Goal: Task Accomplishment & Management: Manage account settings

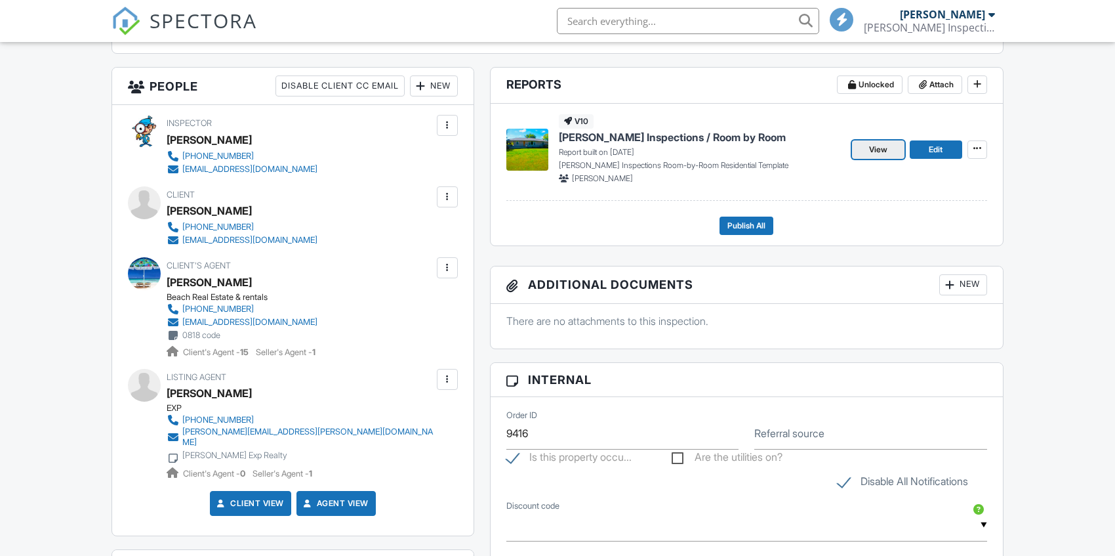
click at [880, 148] on span "View" at bounding box center [878, 149] width 18 height 13
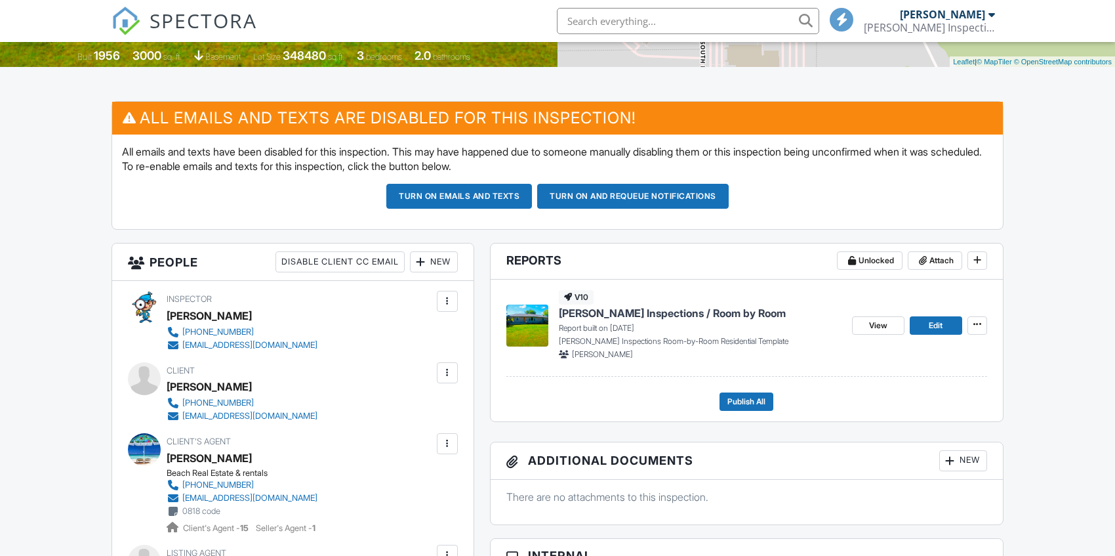
scroll to position [197, 0]
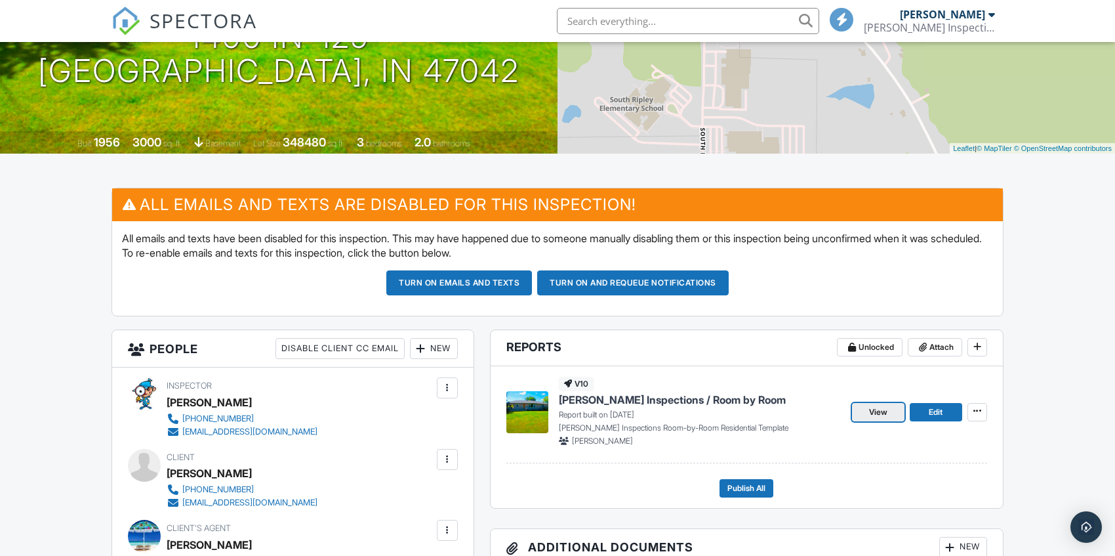
click at [871, 411] on span "View" at bounding box center [878, 411] width 18 height 13
click at [878, 409] on span "View" at bounding box center [878, 411] width 18 height 13
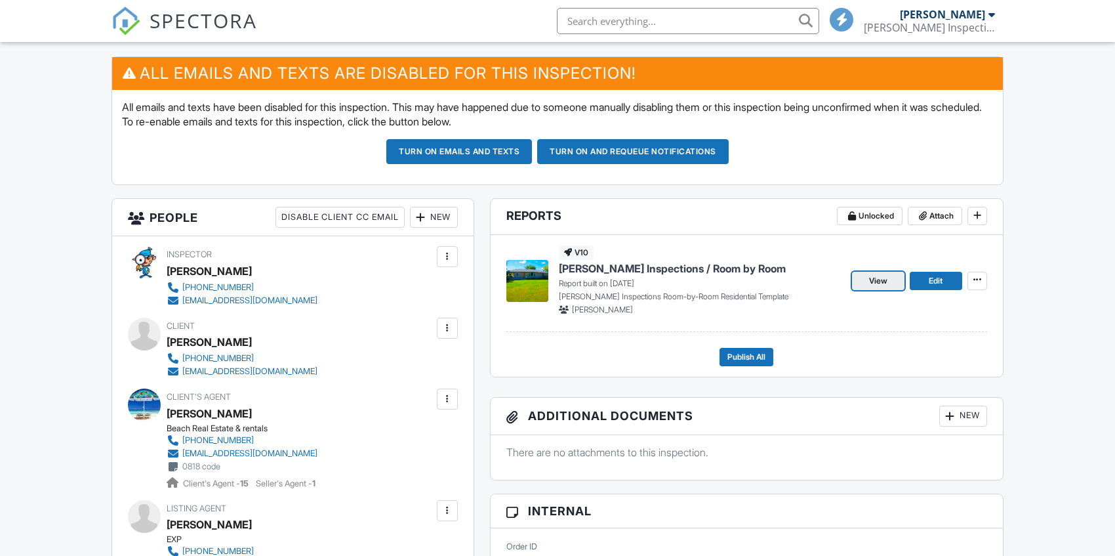
click at [880, 277] on span "View" at bounding box center [878, 280] width 18 height 13
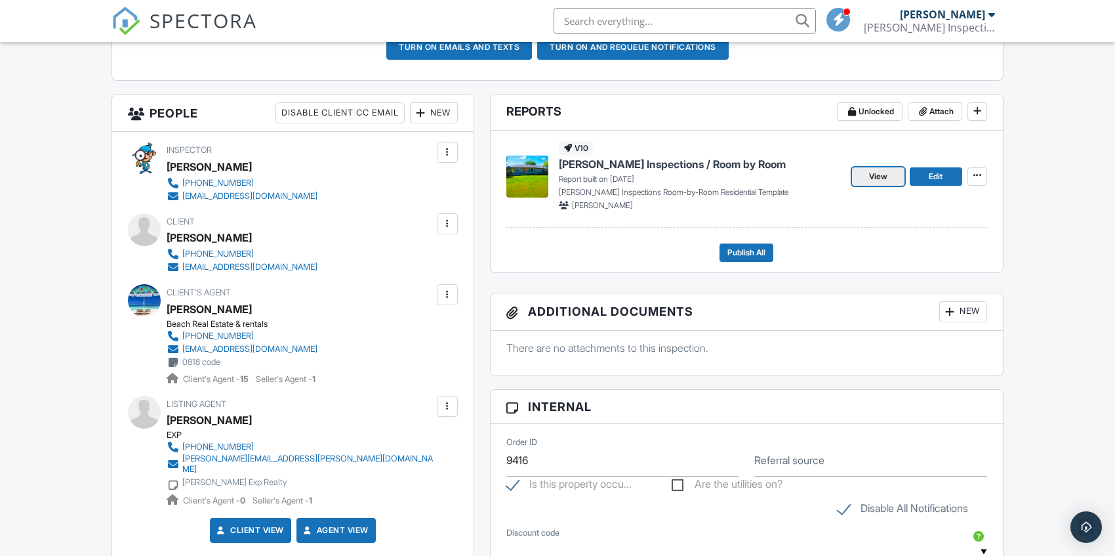
click at [885, 170] on span "View" at bounding box center [878, 176] width 18 height 13
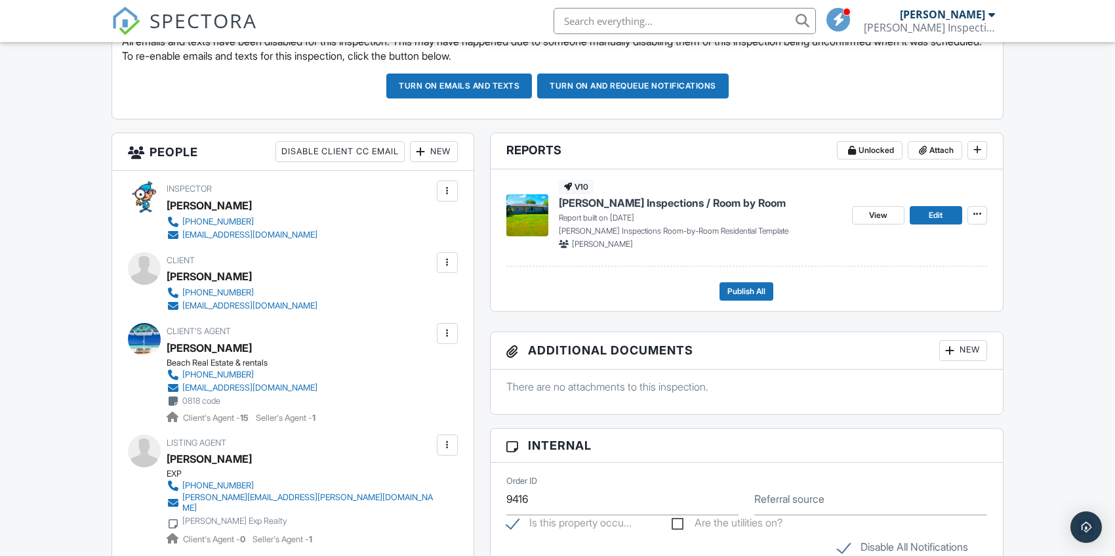
click at [900, 204] on div "View Edit" at bounding box center [919, 215] width 135 height 70
click at [885, 219] on span "View" at bounding box center [878, 215] width 18 height 13
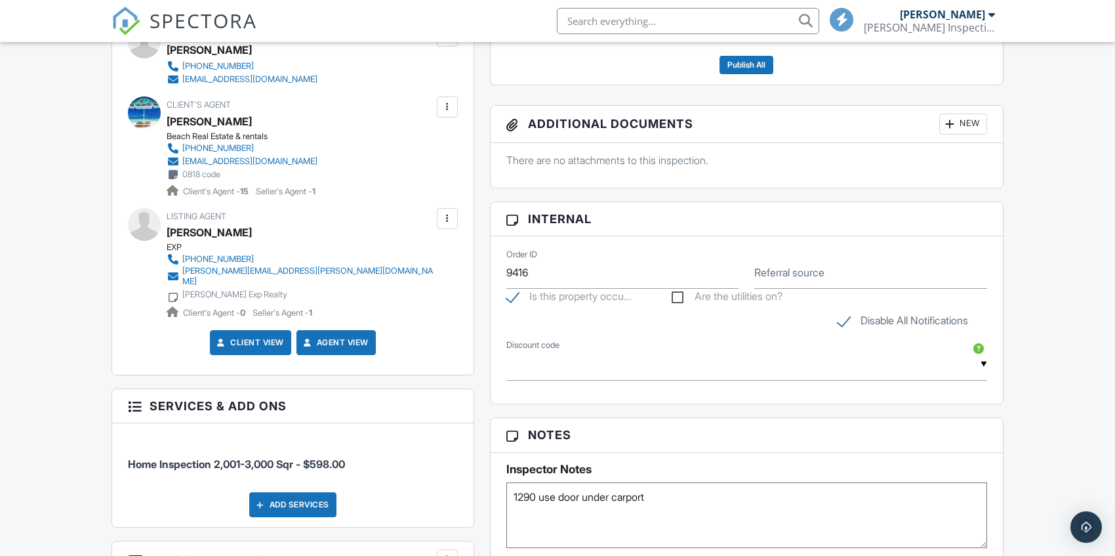
scroll to position [656, 0]
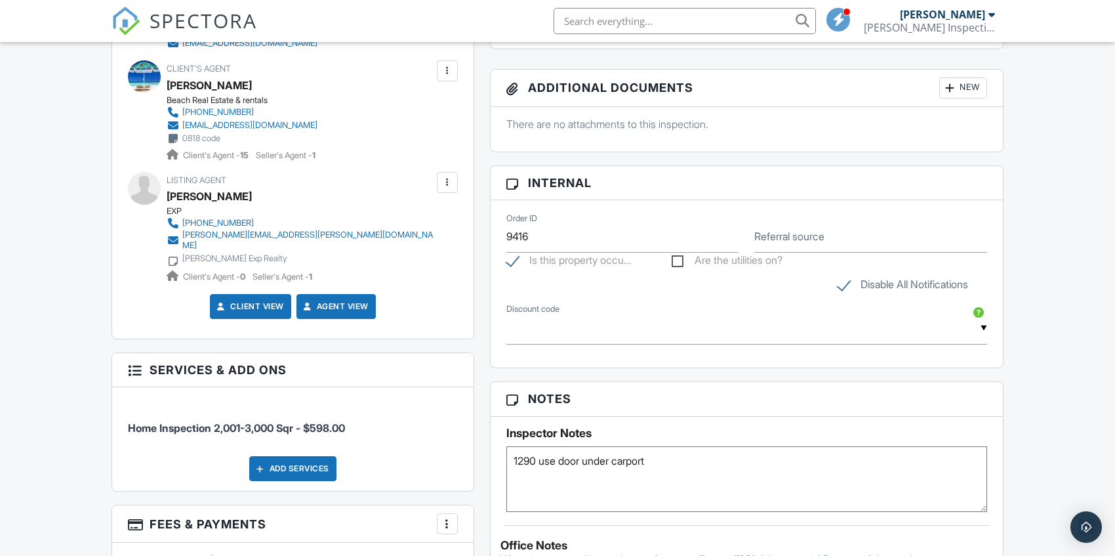
click at [746, 265] on label "Are the utilities on?" at bounding box center [727, 262] width 111 height 16
click at [680, 265] on input "Are the utilities on?" at bounding box center [676, 262] width 9 height 9
checkbox input "true"
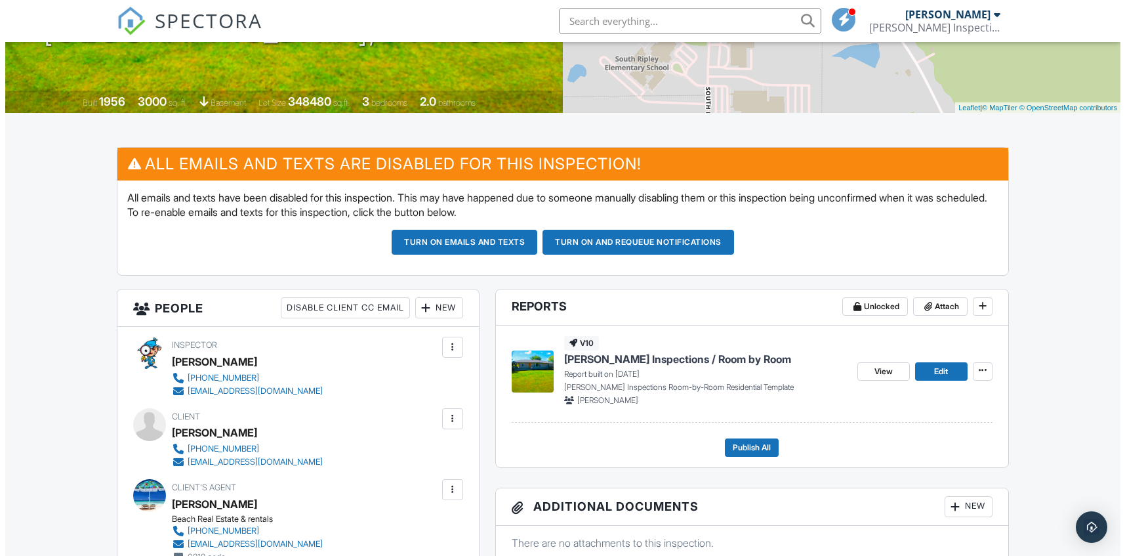
scroll to position [184, 0]
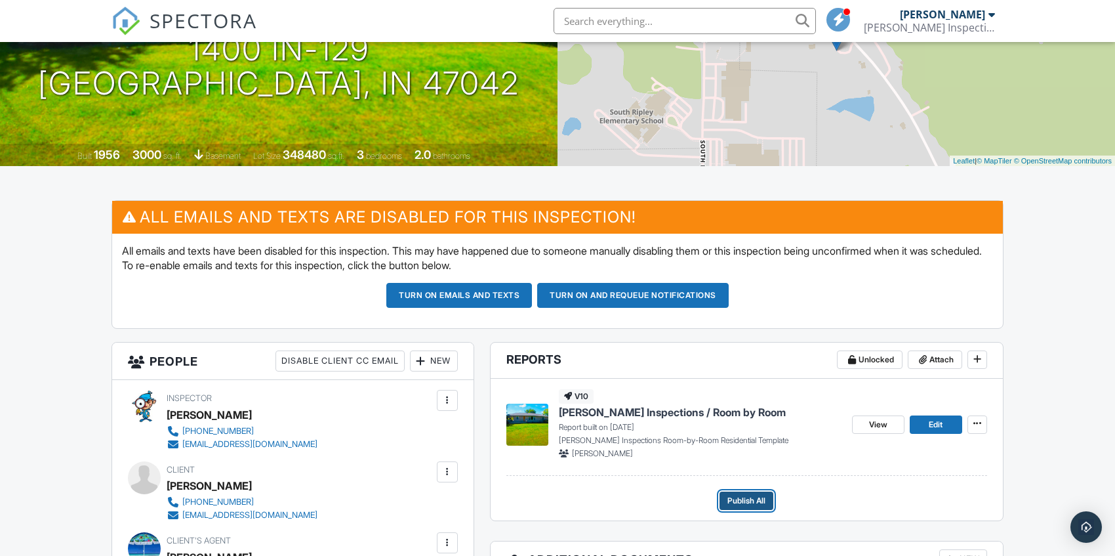
click at [754, 492] on button "Publish All" at bounding box center [746, 500] width 54 height 18
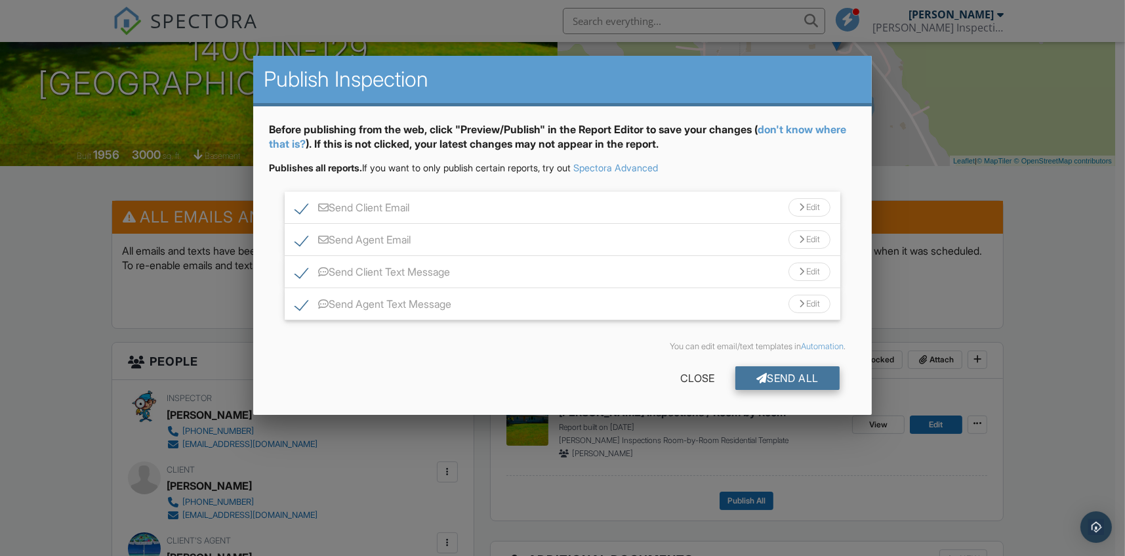
click at [792, 374] on div "Send All" at bounding box center [787, 378] width 105 height 24
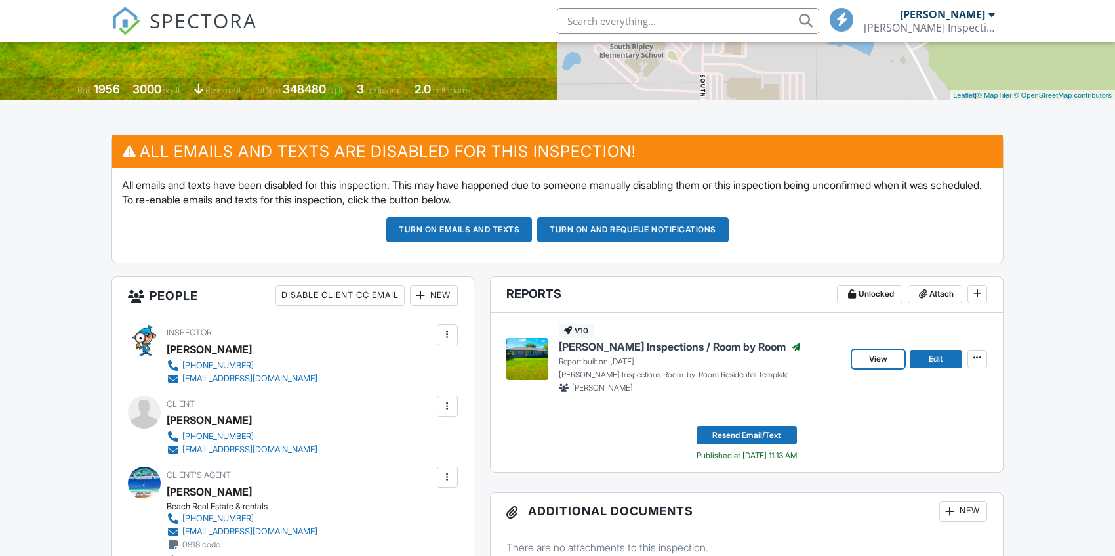
drag, startPoint x: 887, startPoint y: 357, endPoint x: 880, endPoint y: 361, distance: 8.2
click at [887, 357] on span "View" at bounding box center [878, 358] width 18 height 13
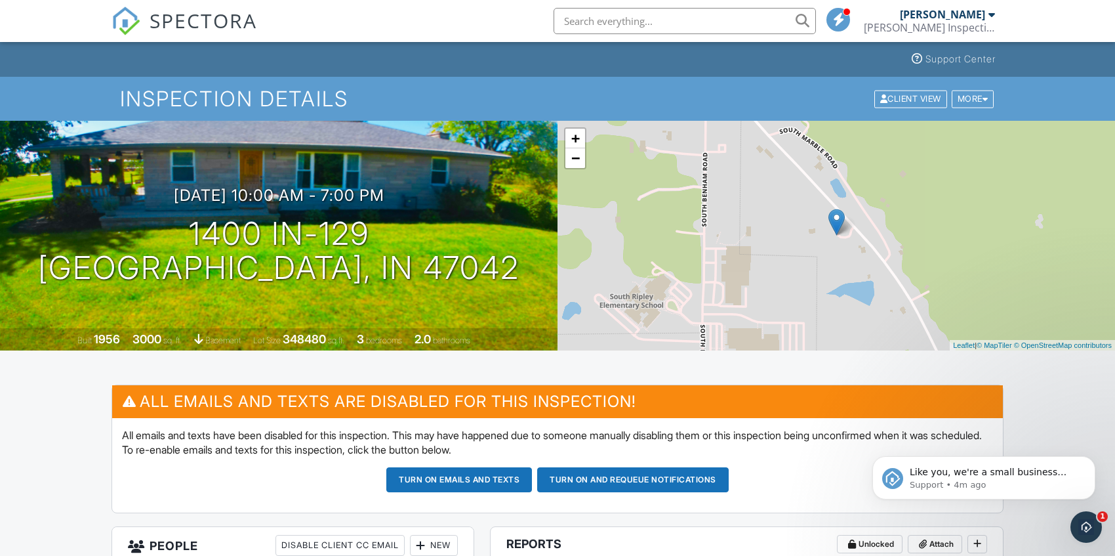
click at [193, 13] on span "SPECTORA" at bounding box center [204, 21] width 108 height 28
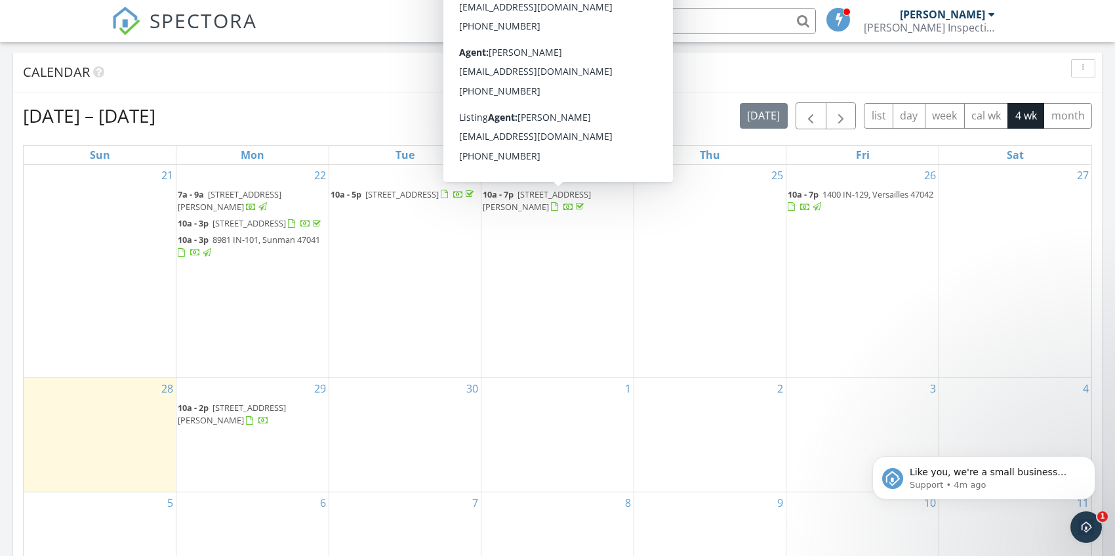
click at [545, 196] on span "[STREET_ADDRESS][PERSON_NAME]" at bounding box center [537, 200] width 108 height 24
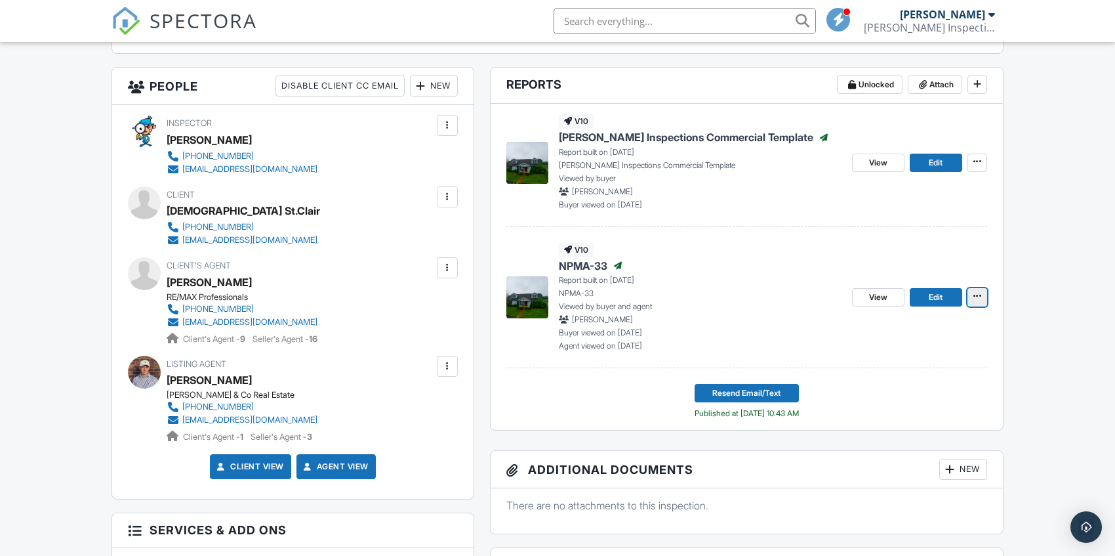
click at [973, 300] on icon at bounding box center [977, 295] width 8 height 9
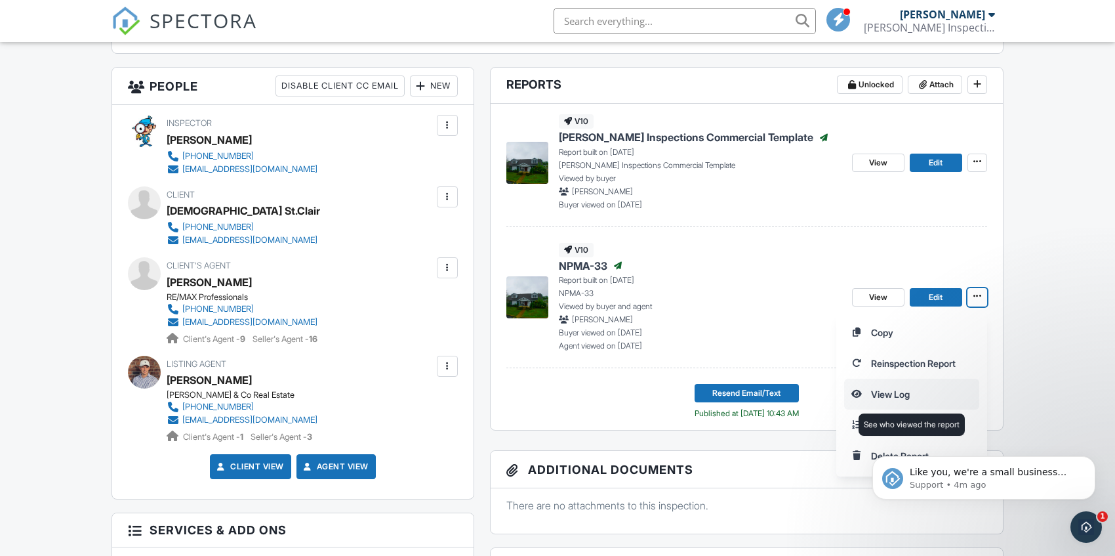
click at [912, 393] on input "View Log" at bounding box center [912, 394] width 134 height 30
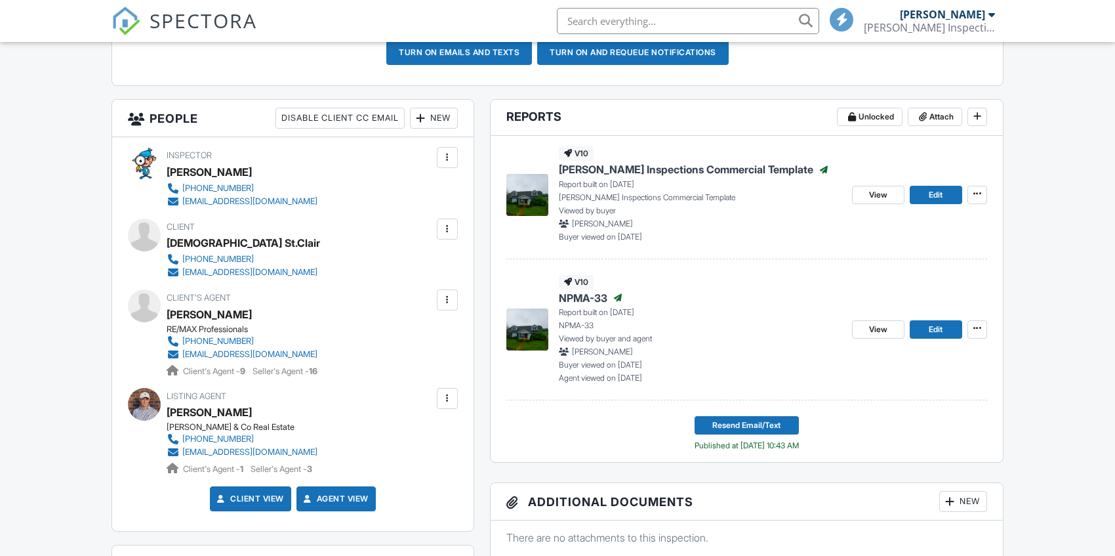
scroll to position [420, 0]
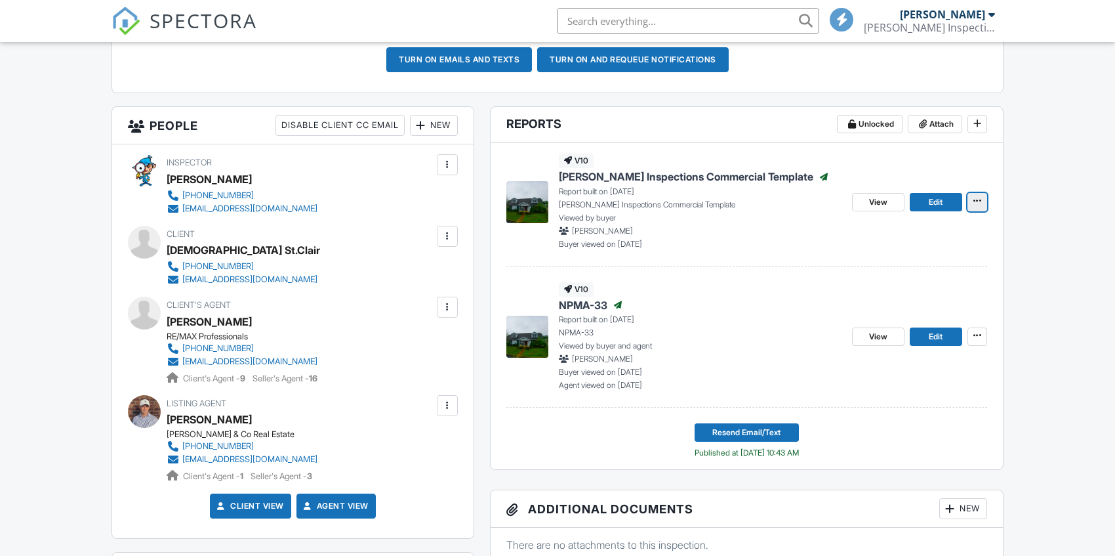
click at [985, 204] on button at bounding box center [977, 202] width 20 height 18
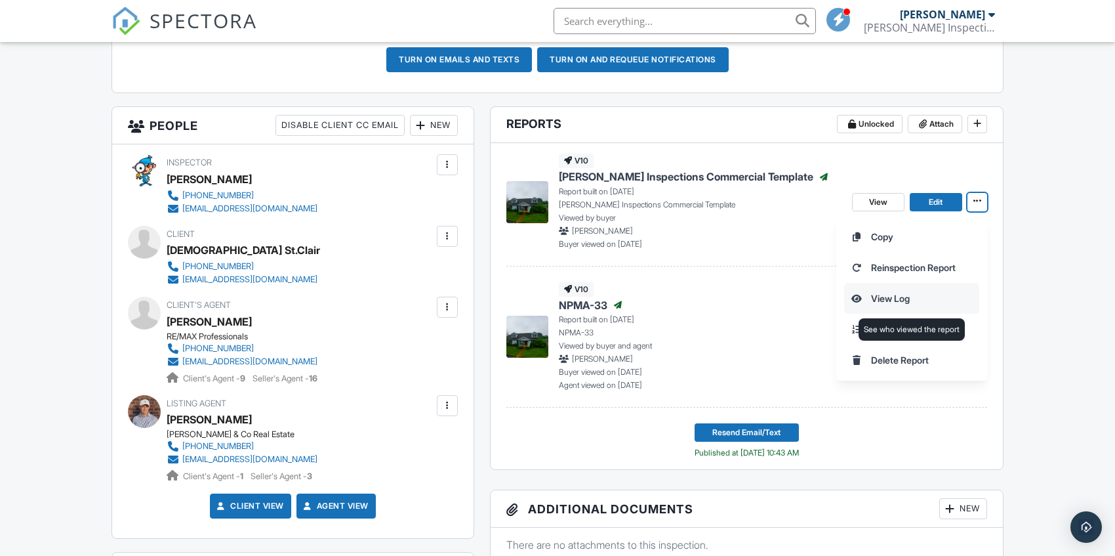
click at [899, 295] on input "View Log" at bounding box center [912, 298] width 134 height 30
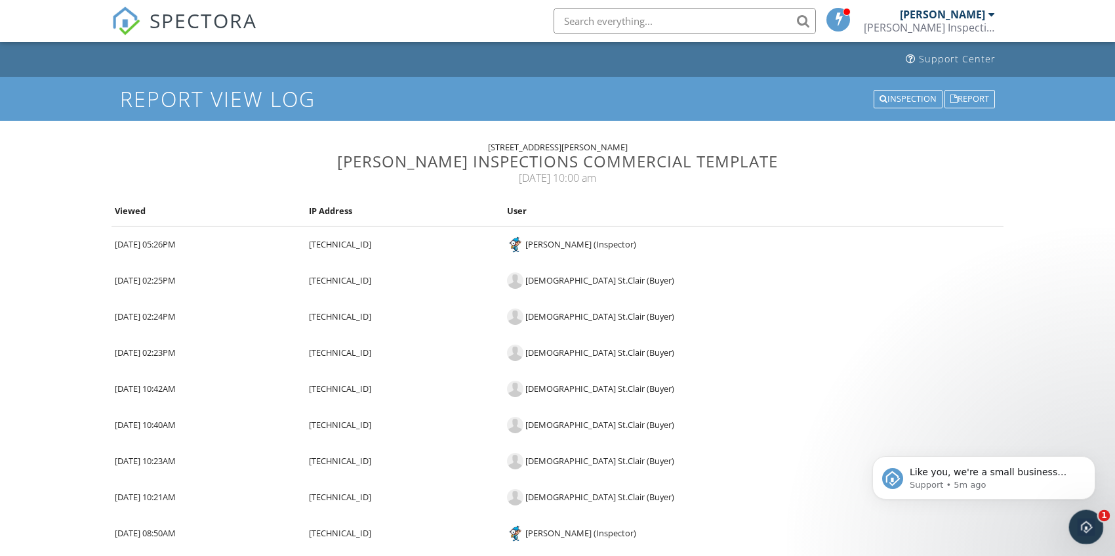
click at [1082, 531] on icon "Open Intercom Messenger" at bounding box center [1085, 525] width 22 height 22
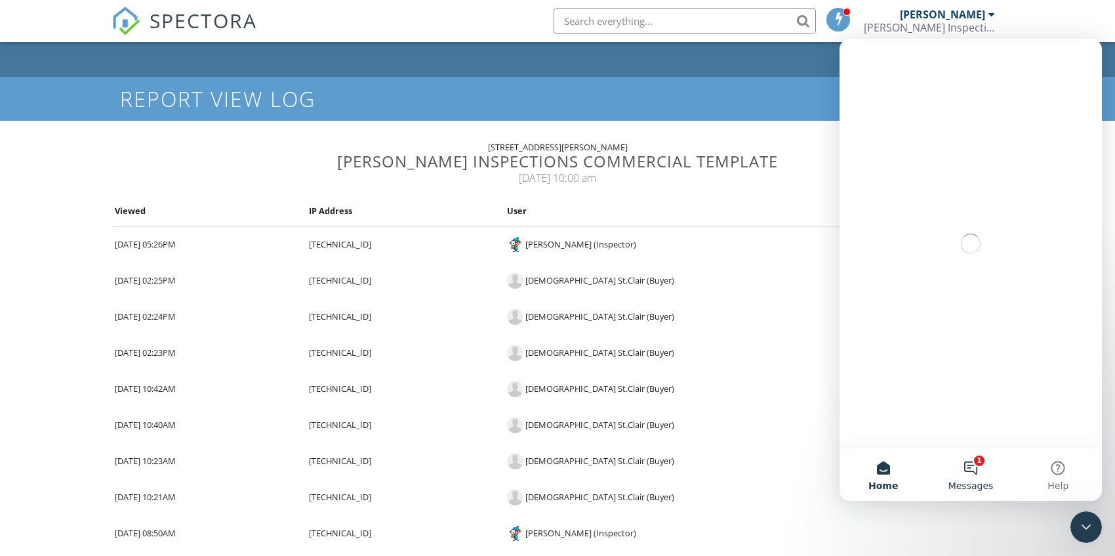
click at [977, 457] on button "1 Messages" at bounding box center [970, 474] width 87 height 52
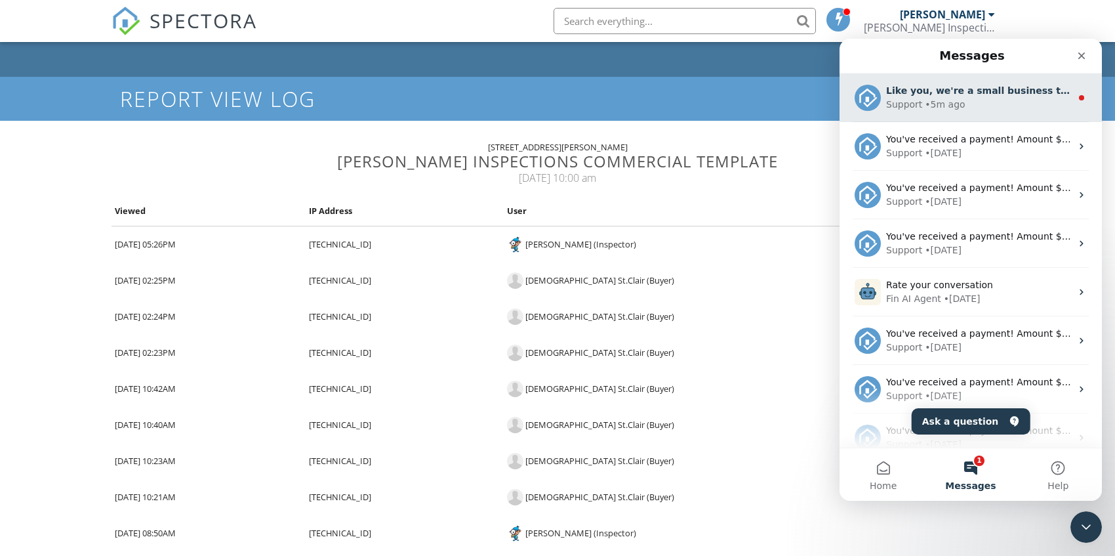
click at [942, 115] on div "Like you, we're a small business that relies on reviews to grow. If you have a …" at bounding box center [970, 97] width 262 height 49
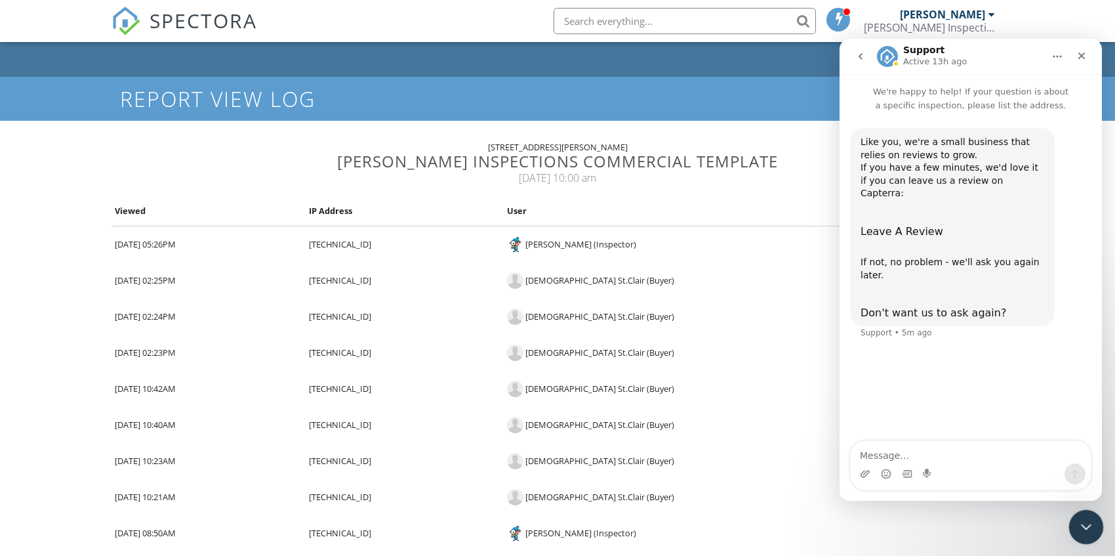
click at [1089, 527] on icon "Close Intercom Messenger" at bounding box center [1084, 525] width 16 height 16
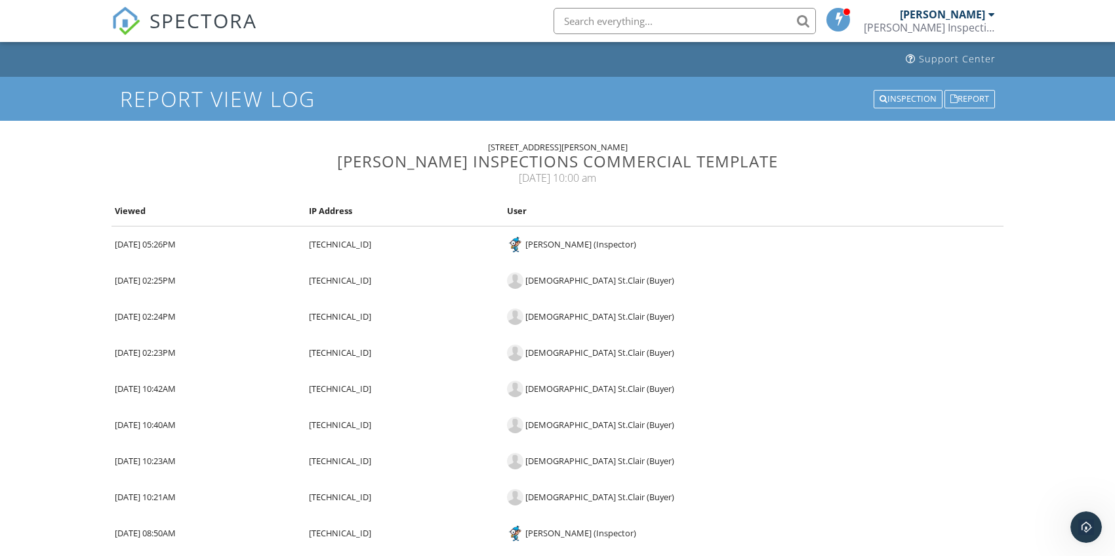
click at [1038, 433] on div "Support Center Report View Log Inspection Report 88 W McClain Ave, Scottsburg, …" at bounding box center [557, 440] width 1115 height 796
click at [214, 24] on span "SPECTORA" at bounding box center [204, 21] width 108 height 28
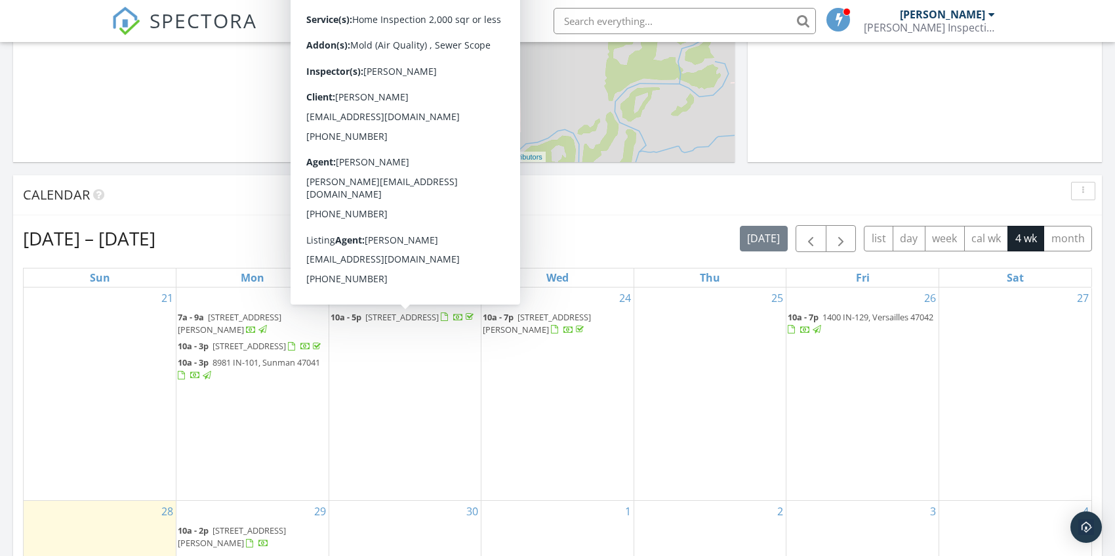
scroll to position [394, 0]
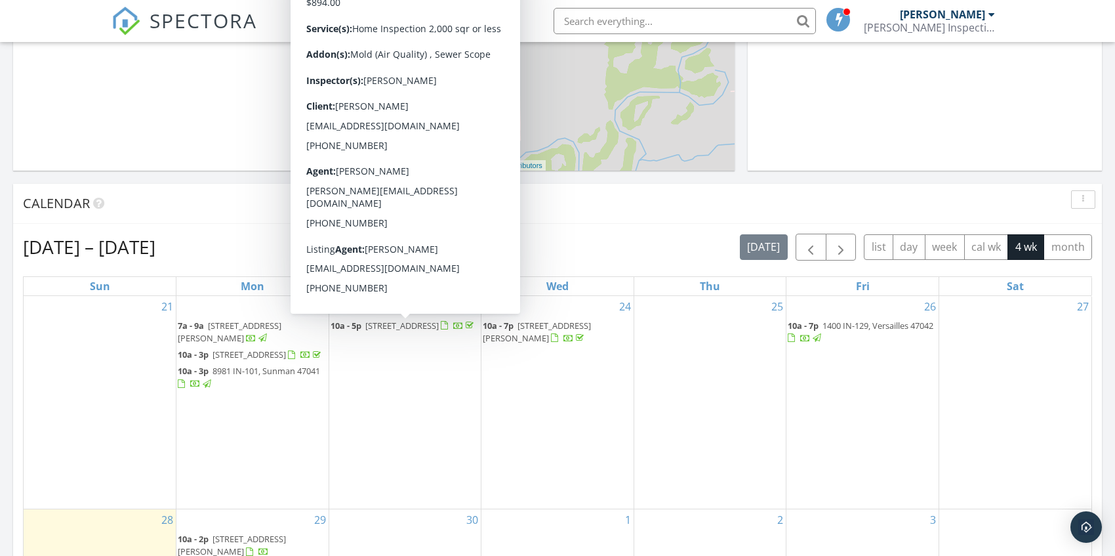
click at [390, 321] on span "[STREET_ADDRESS]" at bounding box center [401, 325] width 73 height 12
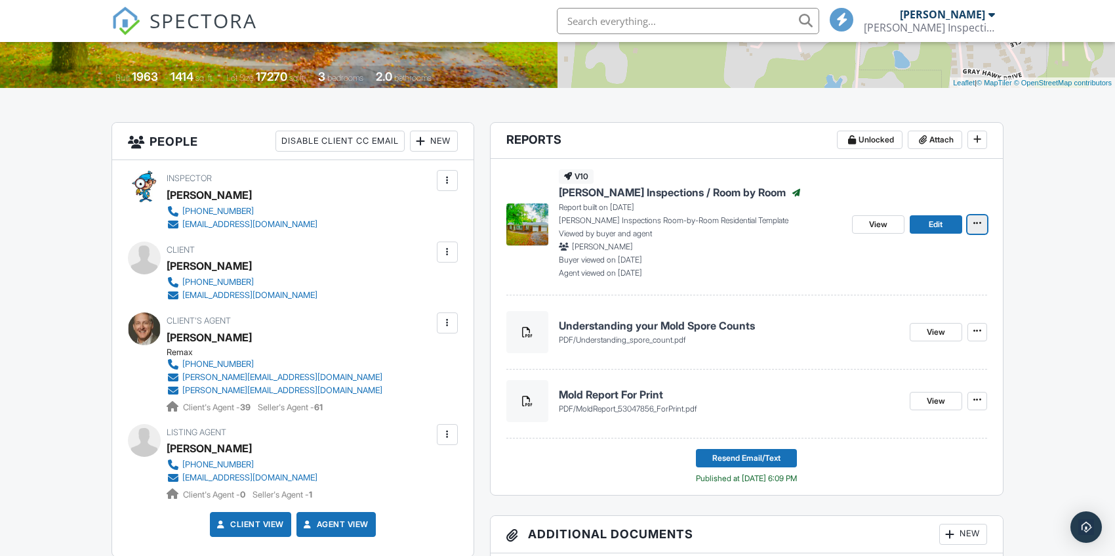
click at [973, 226] on icon at bounding box center [977, 222] width 8 height 9
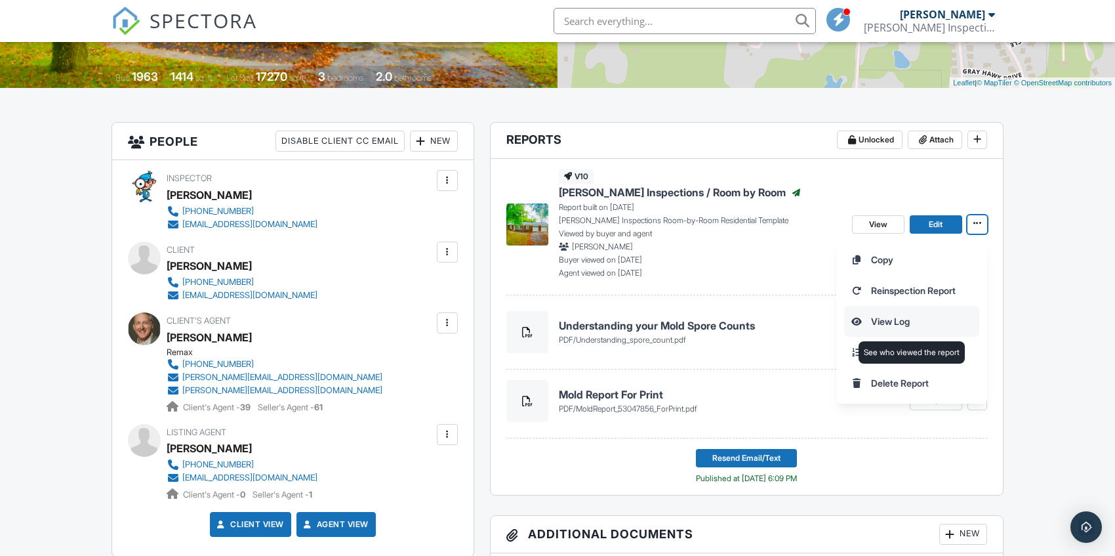
click at [891, 315] on input "View Log" at bounding box center [912, 321] width 134 height 30
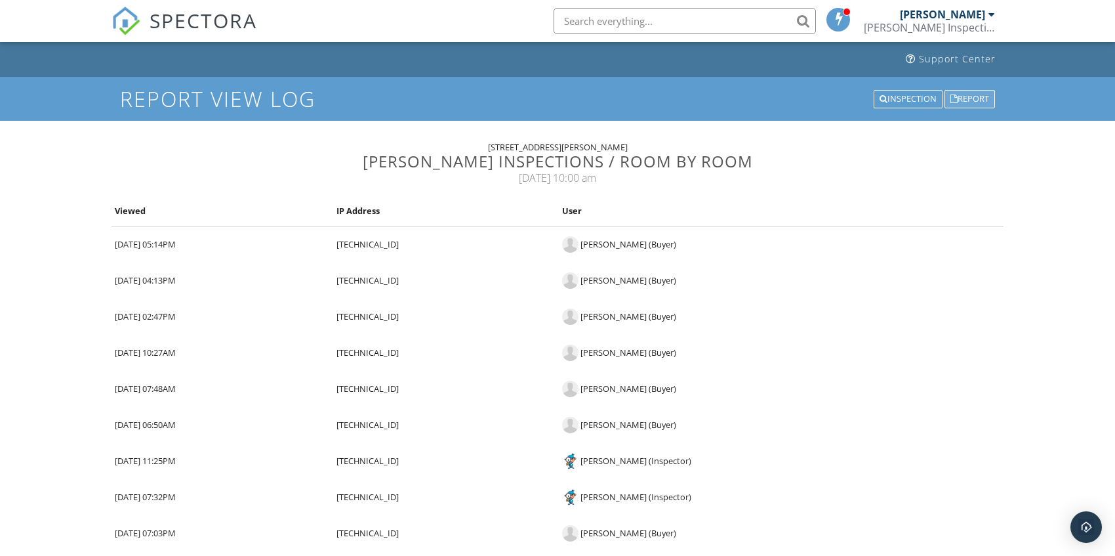
click at [967, 96] on div "Report" at bounding box center [969, 99] width 51 height 18
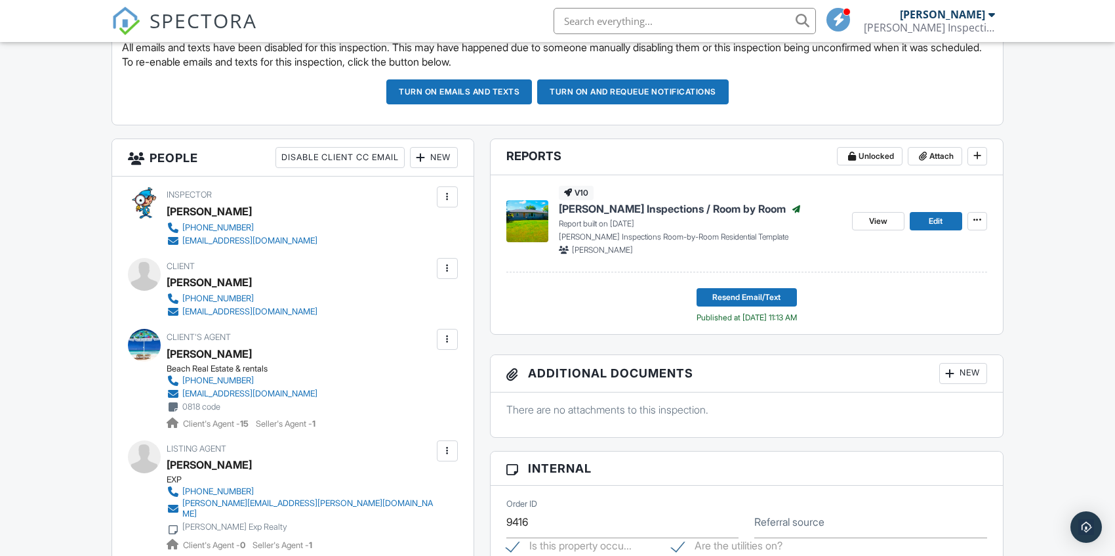
scroll to position [328, 0]
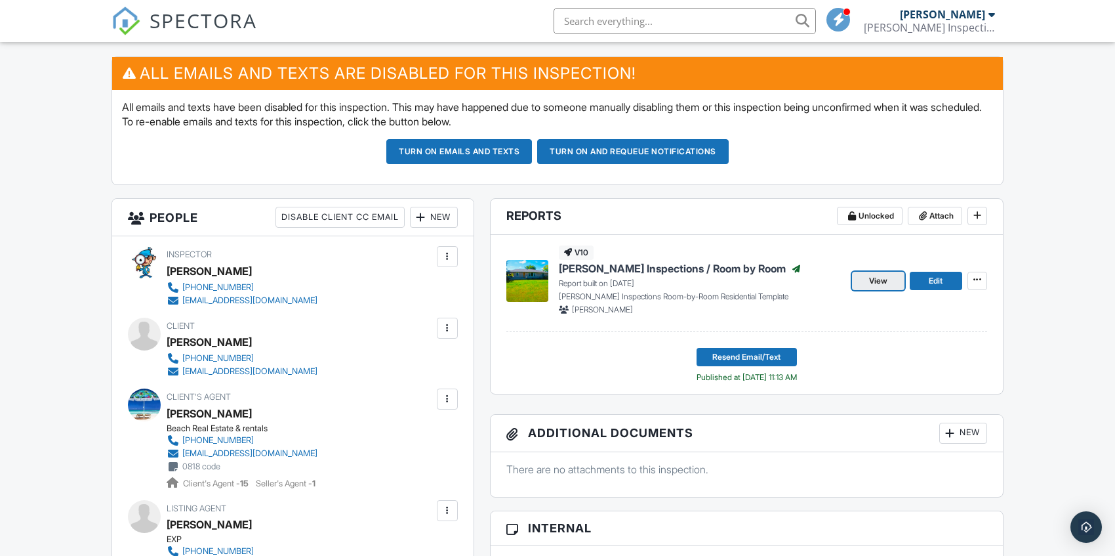
click at [892, 288] on link "View" at bounding box center [878, 281] width 52 height 18
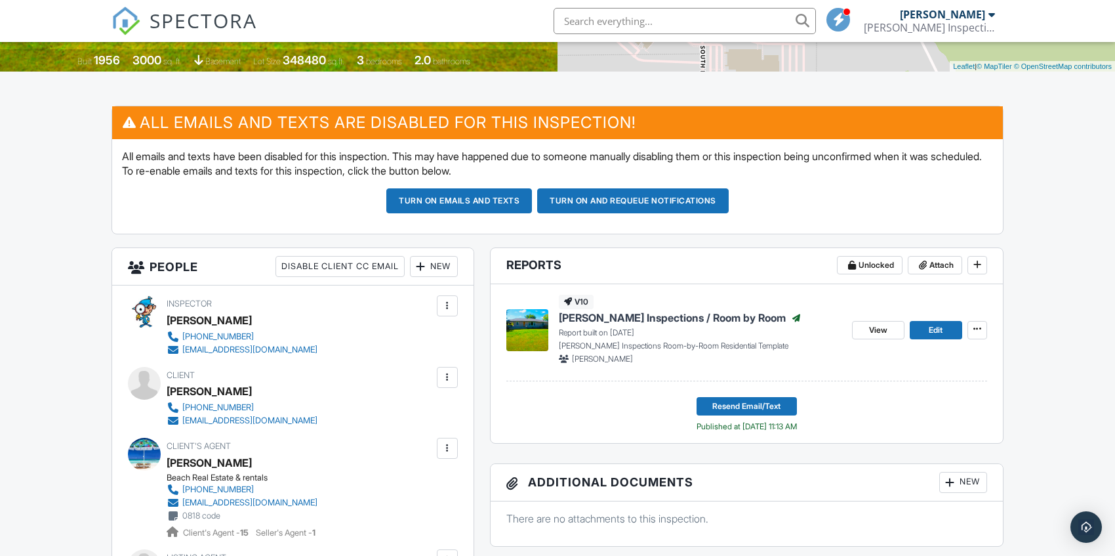
scroll to position [394, 0]
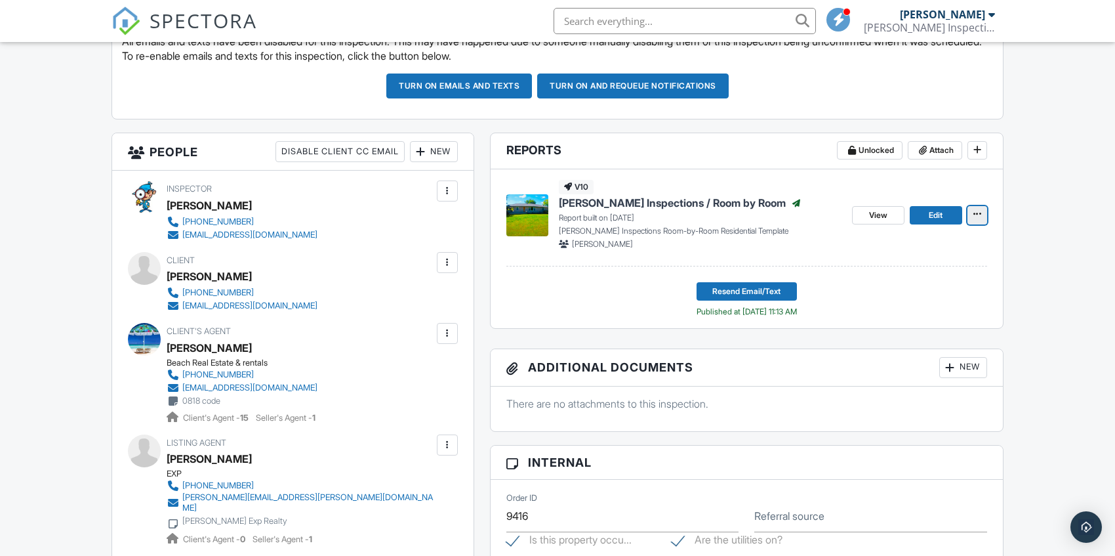
click at [972, 211] on span at bounding box center [977, 213] width 13 height 13
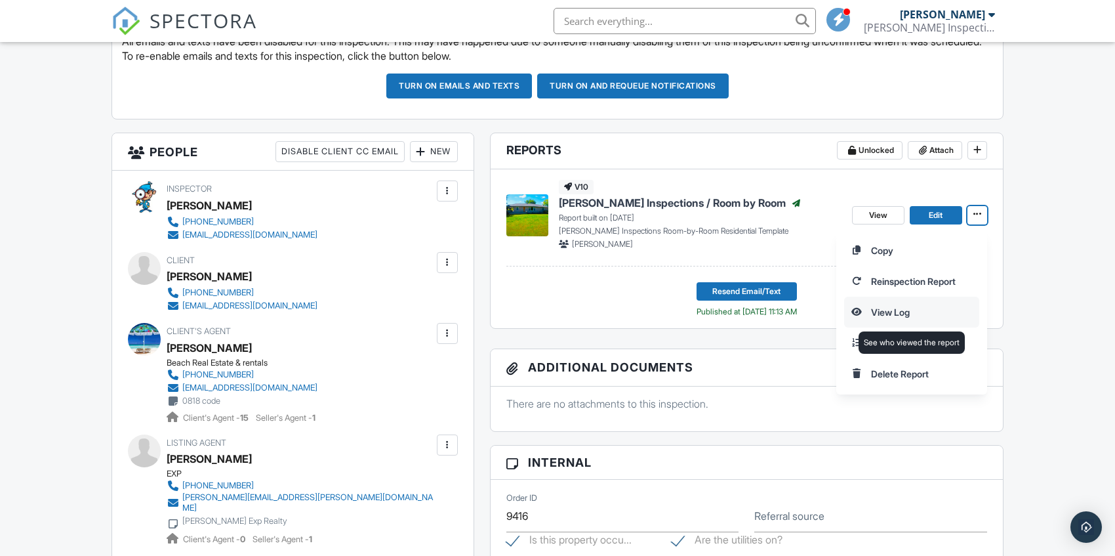
click at [892, 312] on input "View Log" at bounding box center [912, 312] width 134 height 30
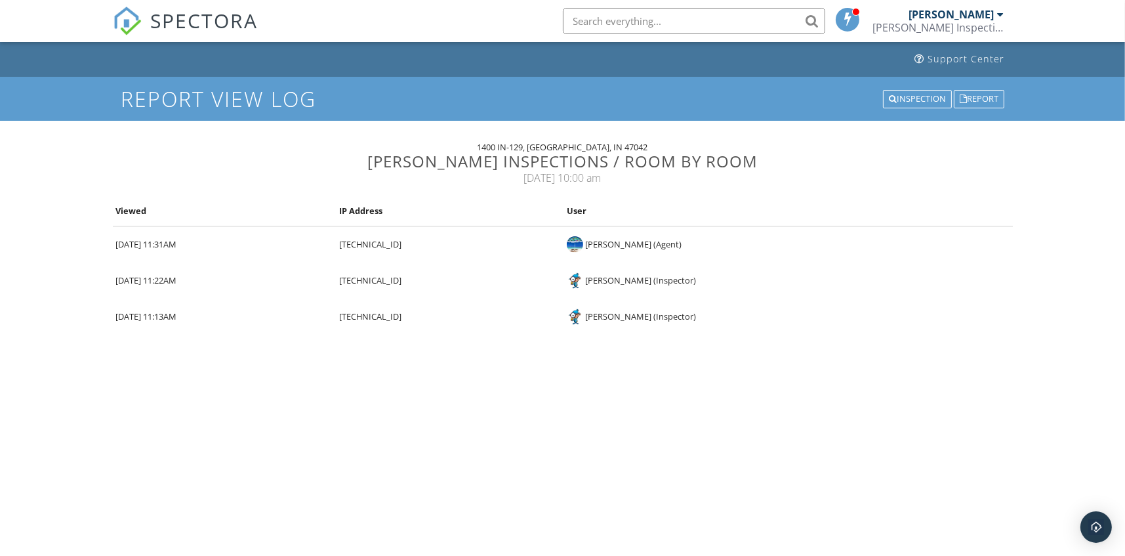
click at [232, 27] on span "SPECTORA" at bounding box center [205, 21] width 108 height 28
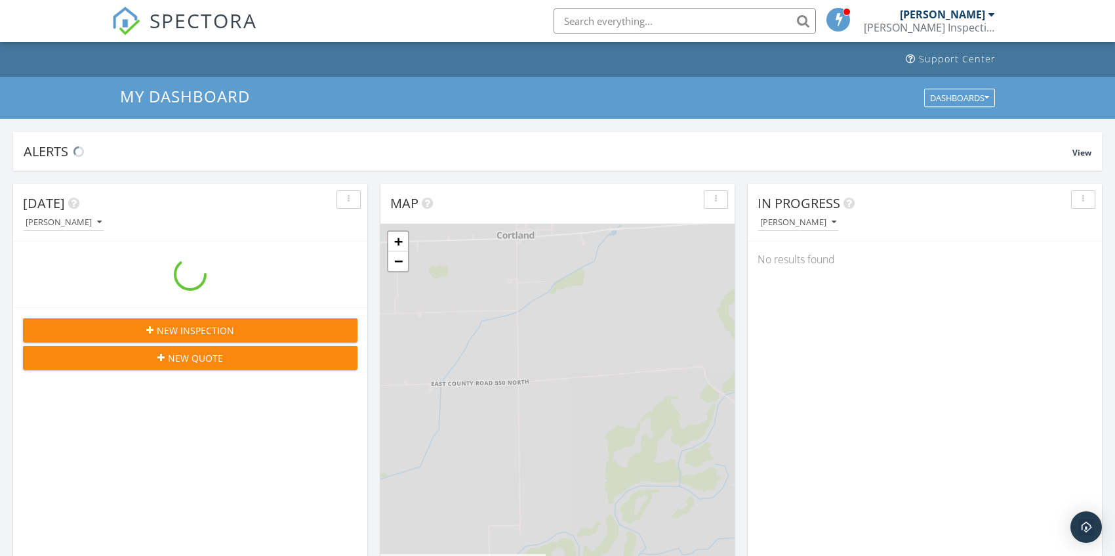
scroll to position [1213, 1135]
